Goal: Information Seeking & Learning: Learn about a topic

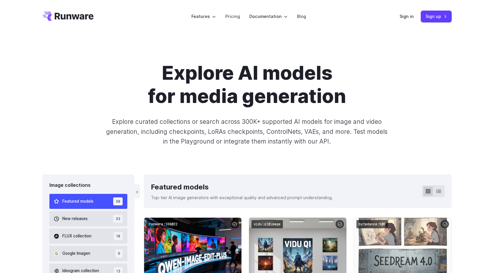
scroll to position [10, 0]
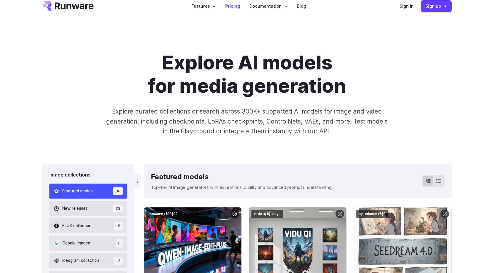
click at [237, 7] on link "Pricing" at bounding box center [232, 6] width 15 height 7
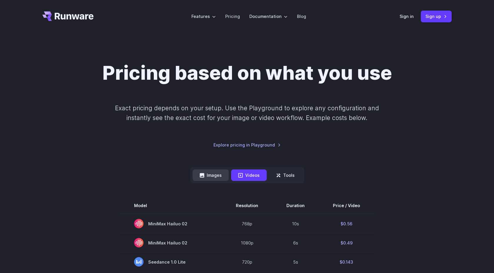
click at [208, 179] on button "Images" at bounding box center [210, 174] width 36 height 11
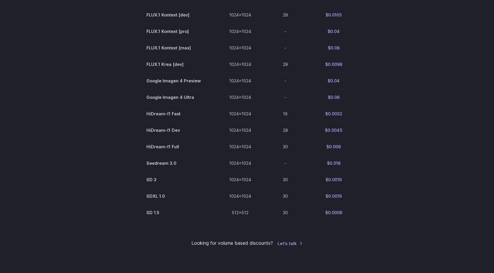
scroll to position [324, 0]
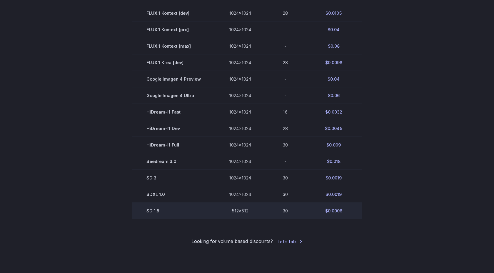
click at [152, 213] on td "SD 1.5" at bounding box center [173, 210] width 83 height 16
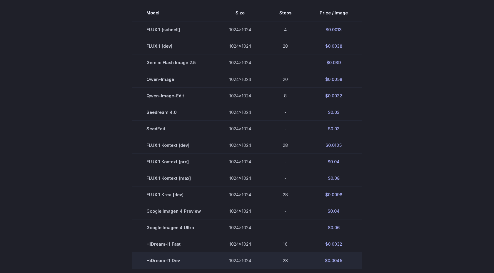
scroll to position [0, 0]
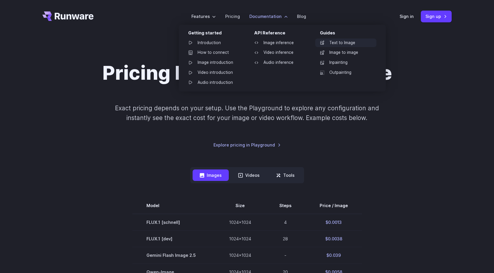
click at [353, 44] on link "Text to Image" at bounding box center [345, 42] width 61 height 9
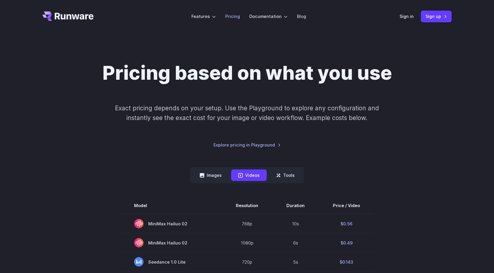
click at [234, 15] on link "Pricing" at bounding box center [232, 16] width 15 height 7
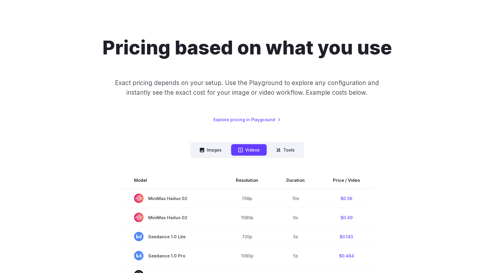
scroll to position [25, 0]
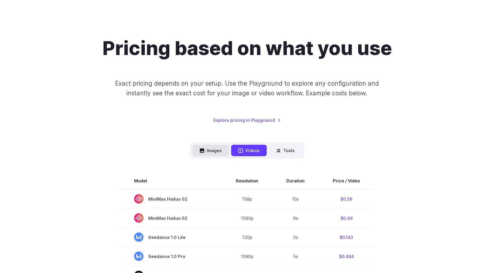
click at [217, 153] on button "Images" at bounding box center [210, 150] width 36 height 11
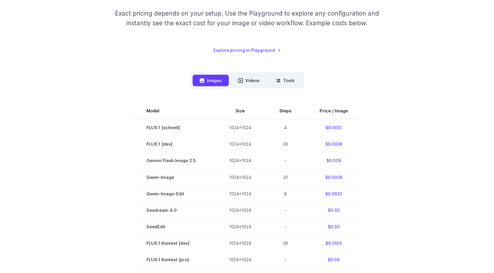
scroll to position [0, 0]
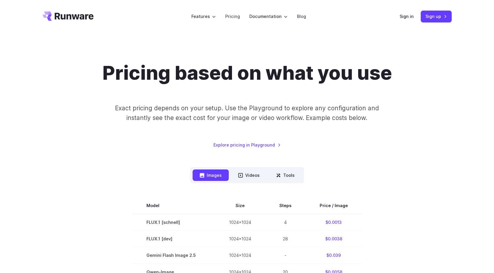
click at [79, 18] on icon "Go to /" at bounding box center [67, 15] width 51 height 9
